Goal: Find specific page/section: Find specific page/section

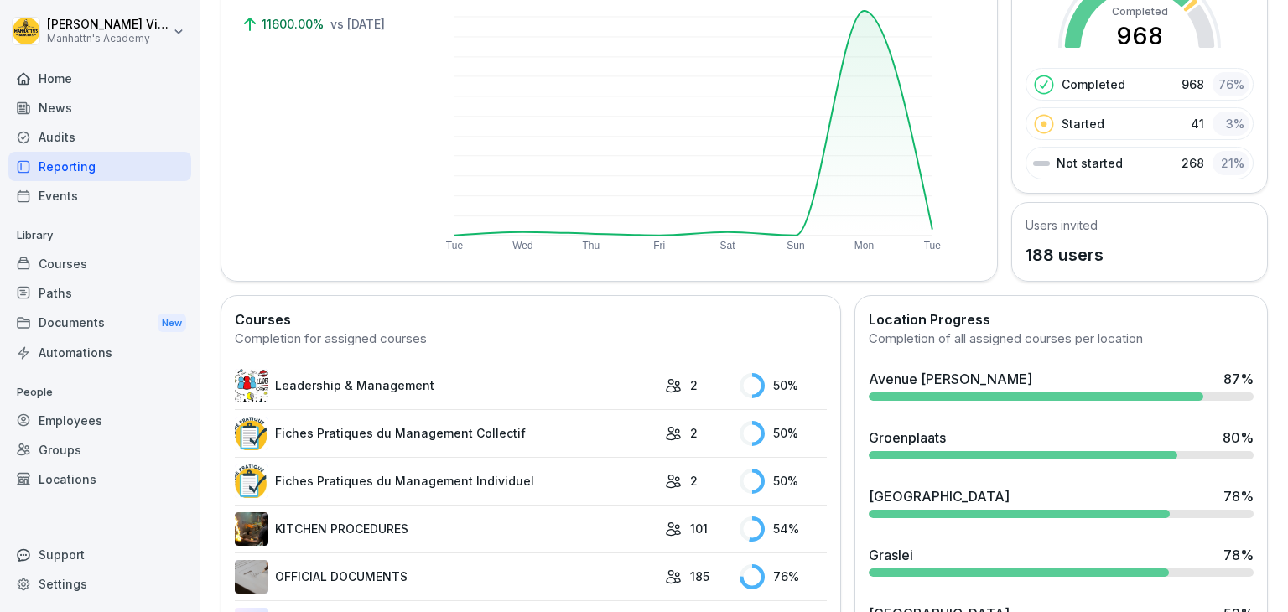
scroll to position [298, 0]
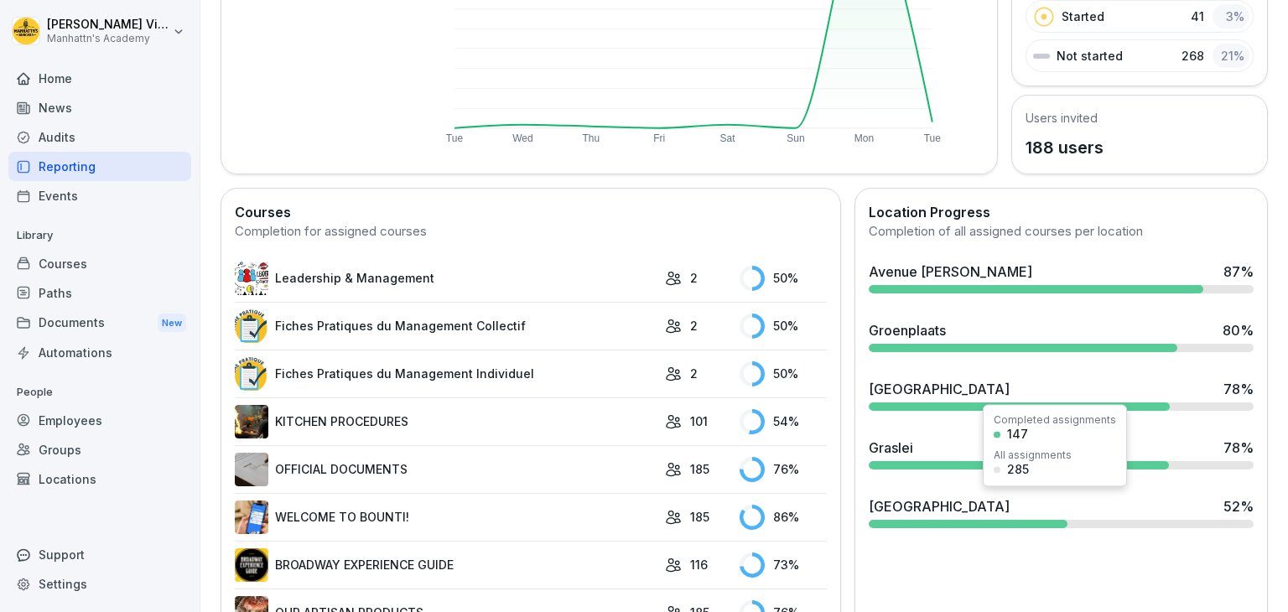
click at [954, 514] on div "Brugge 52 %" at bounding box center [1061, 512] width 398 height 45
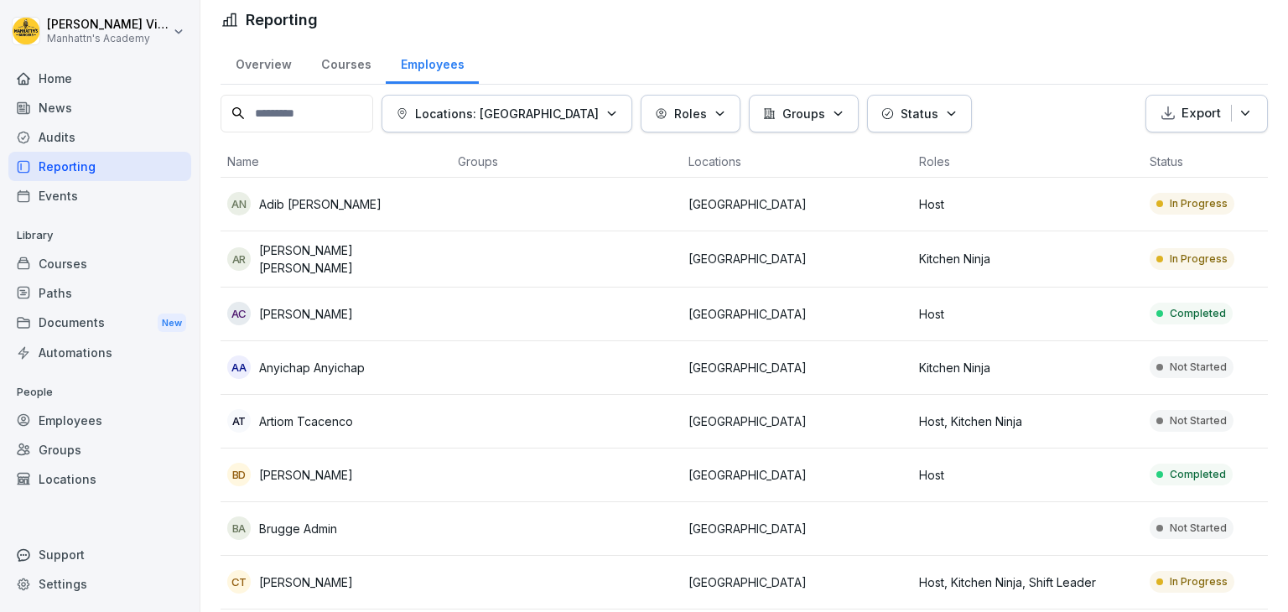
scroll to position [8, 0]
click at [293, 103] on input at bounding box center [296, 114] width 153 height 38
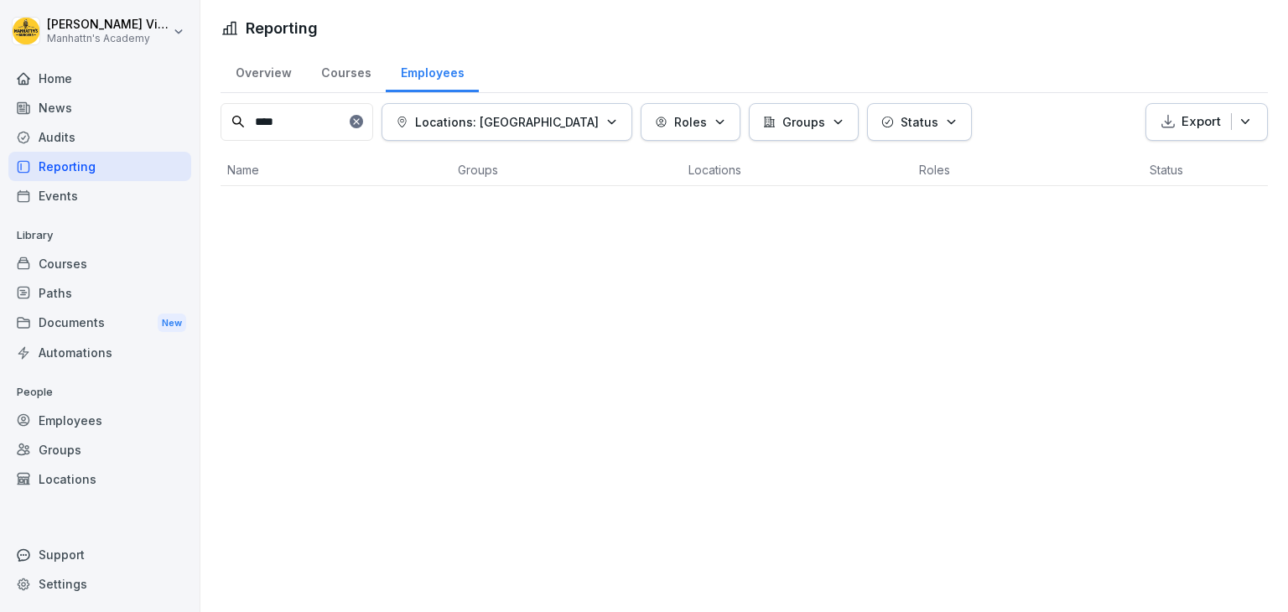
scroll to position [0, 0]
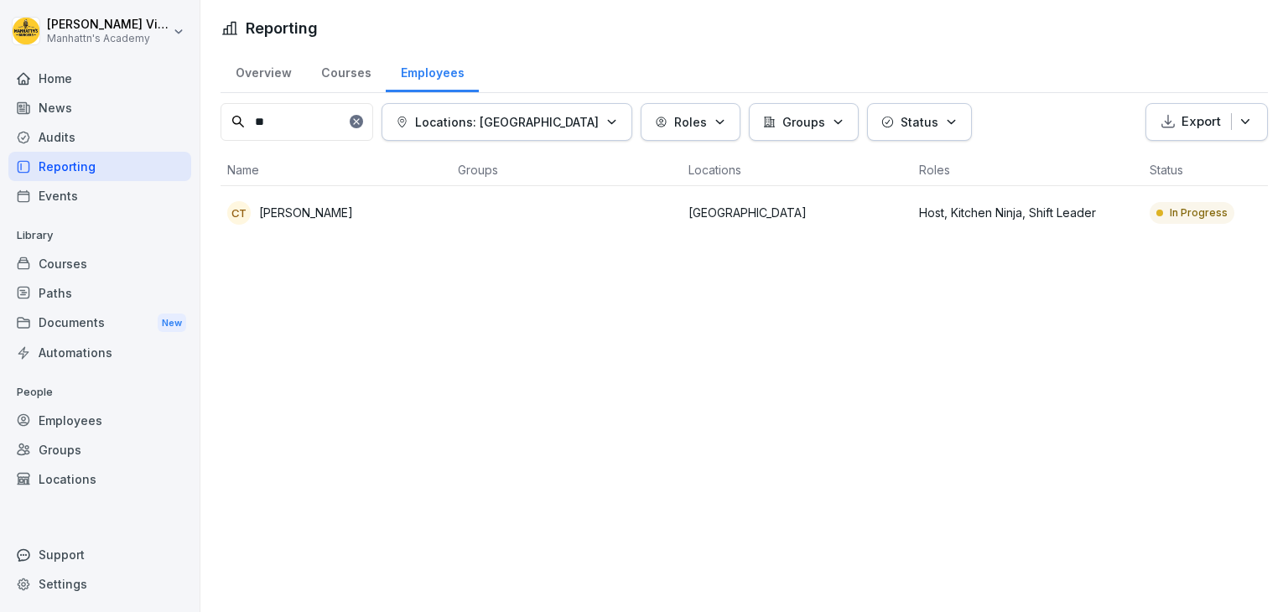
type input "*"
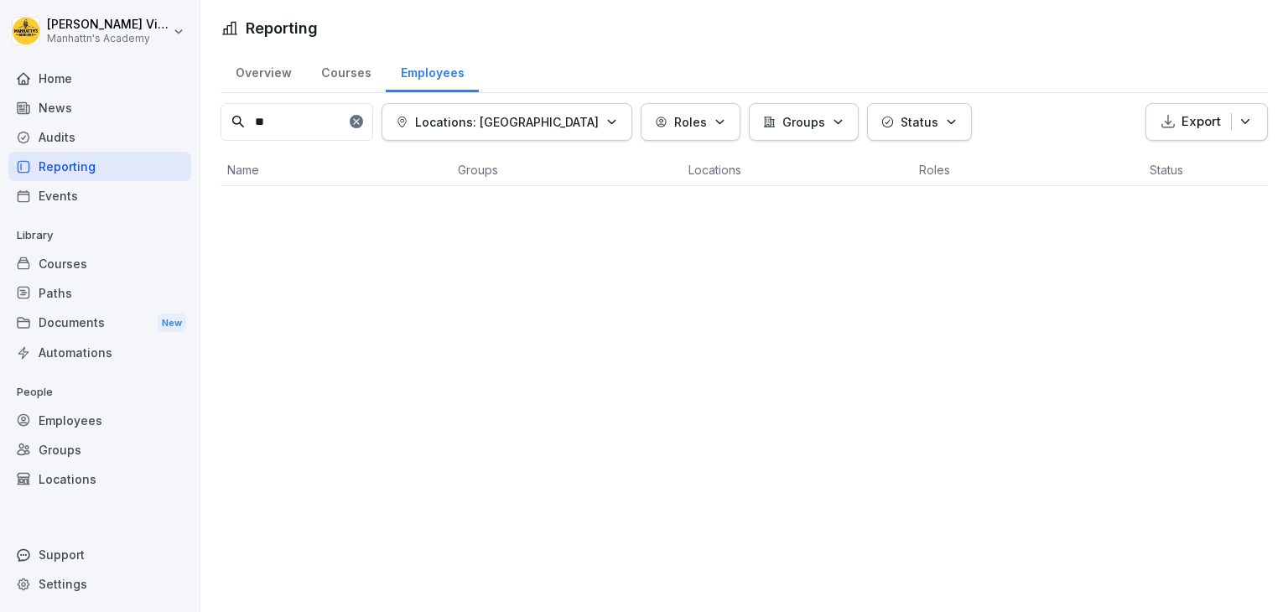
type input "*"
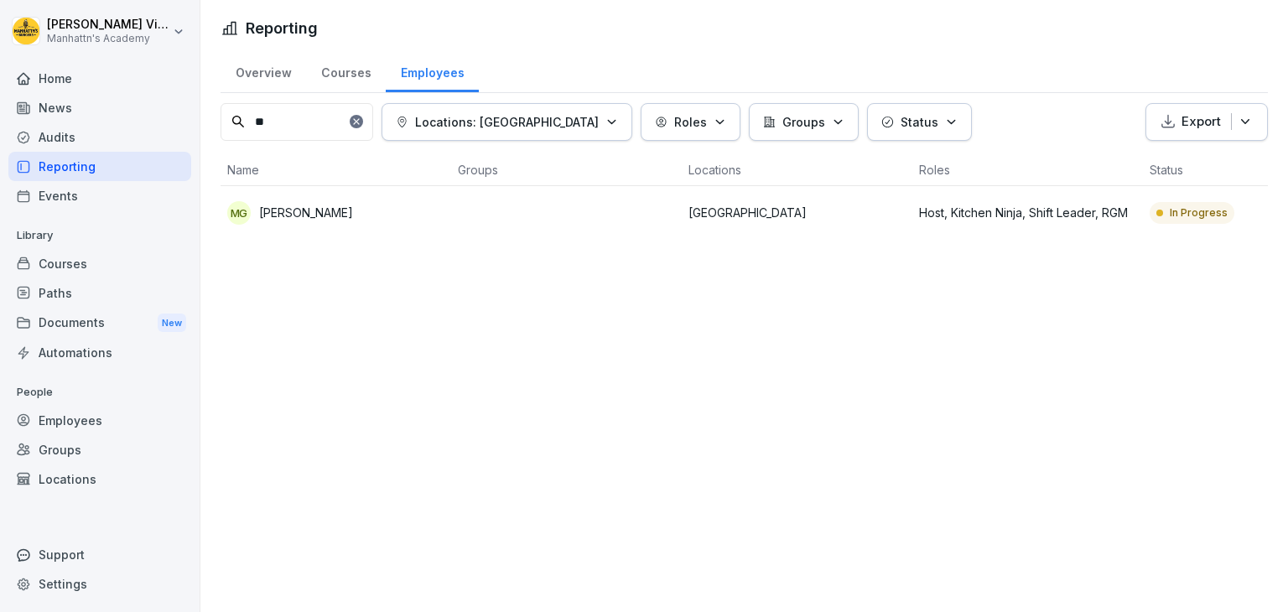
type input "*"
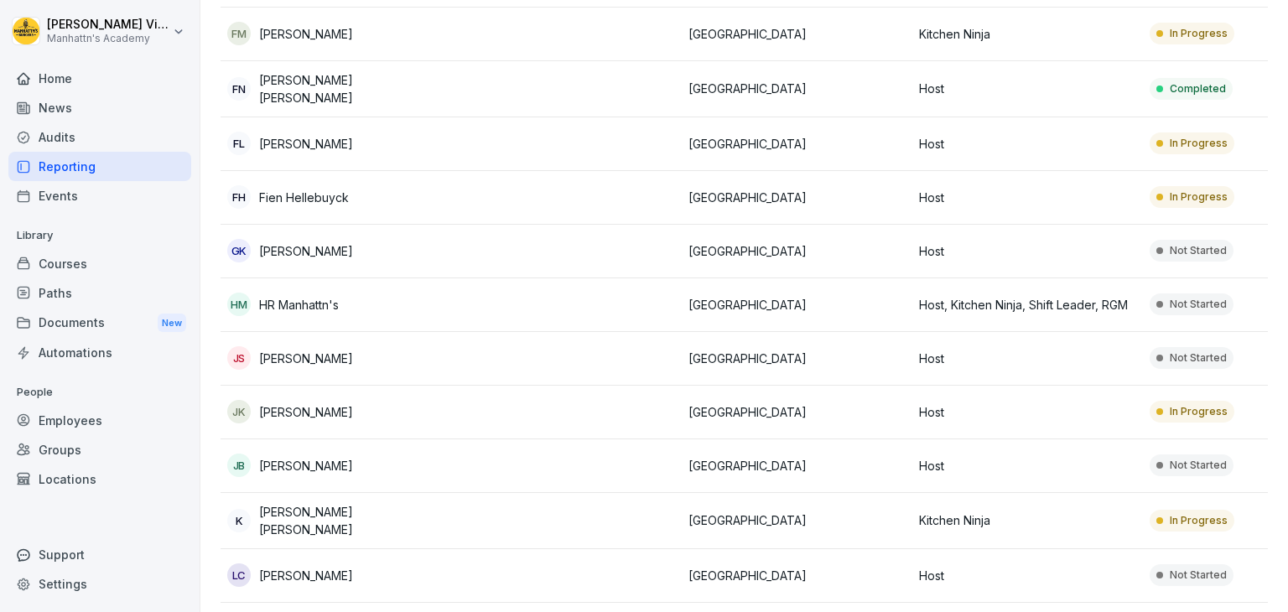
scroll to position [718, 0]
